Goal: Navigation & Orientation: Understand site structure

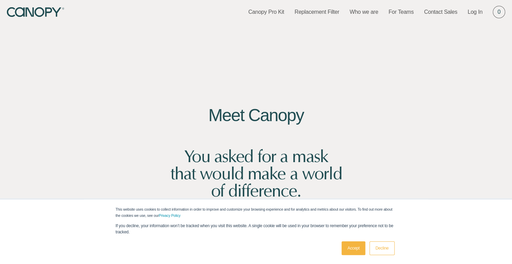
click at [354, 254] on link "Accept" at bounding box center [353, 248] width 24 height 14
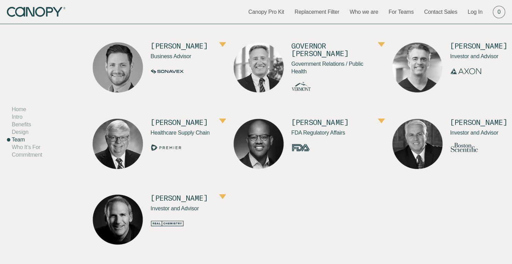
scroll to position [2891, 0]
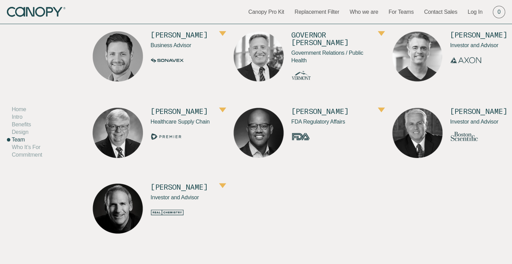
click at [359, 15] on nav "Canopy Pro Kit Replacement Filter Who we are For Teams Contact Sales Log In 0" at bounding box center [376, 12] width 257 height 12
click at [361, 14] on link "Who we are" at bounding box center [363, 12] width 29 height 8
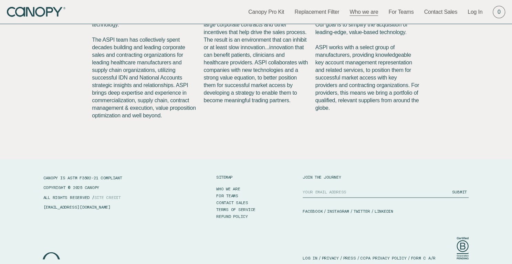
scroll to position [774, 0]
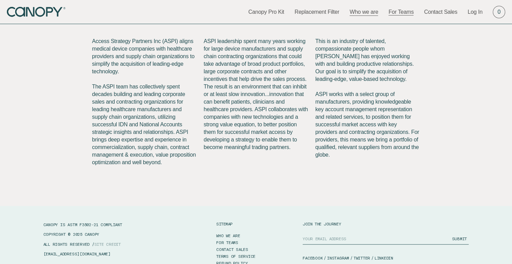
click at [405, 11] on link "For Teams" at bounding box center [400, 12] width 25 height 8
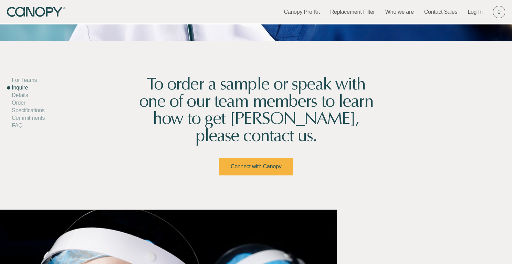
scroll to position [138, 0]
